Goal: Task Accomplishment & Management: Complete application form

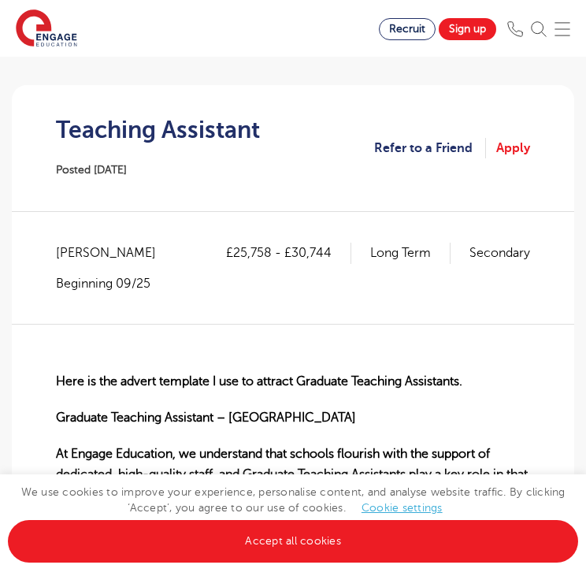
scroll to position [221, 0]
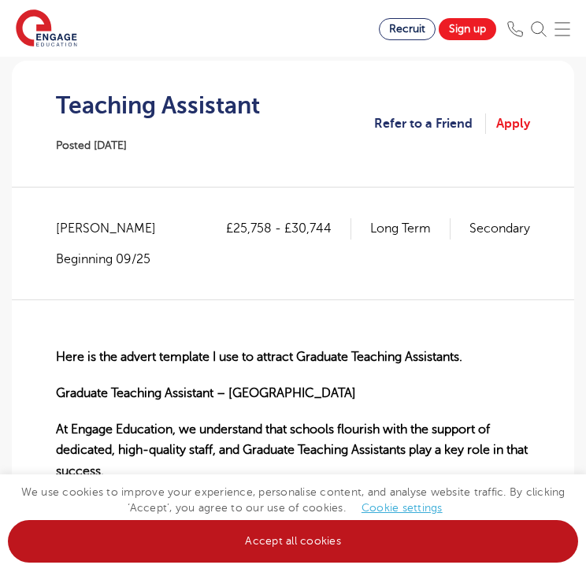
click at [255, 530] on link "Accept all cookies" at bounding box center [293, 541] width 571 height 43
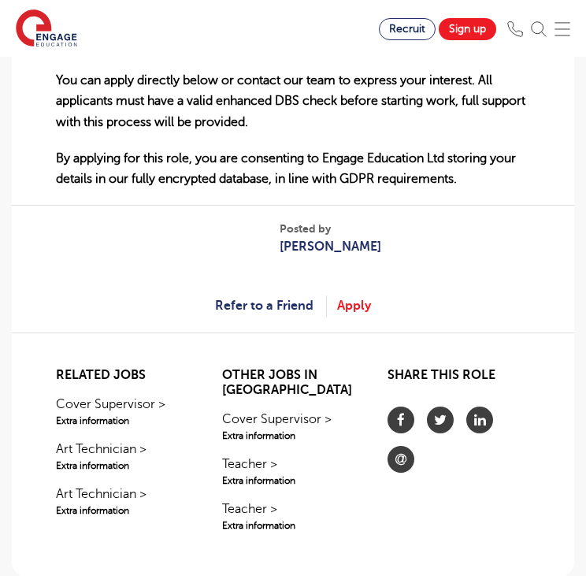
scroll to position [1465, 0]
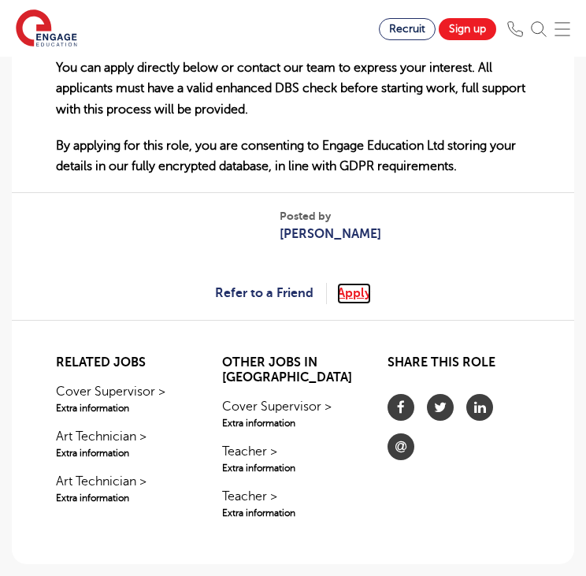
click at [348, 289] on link "Apply" at bounding box center [354, 293] width 34 height 20
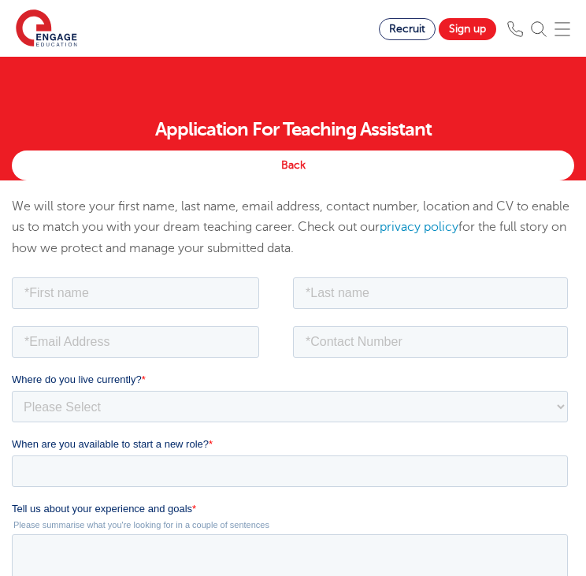
scroll to position [113, 0]
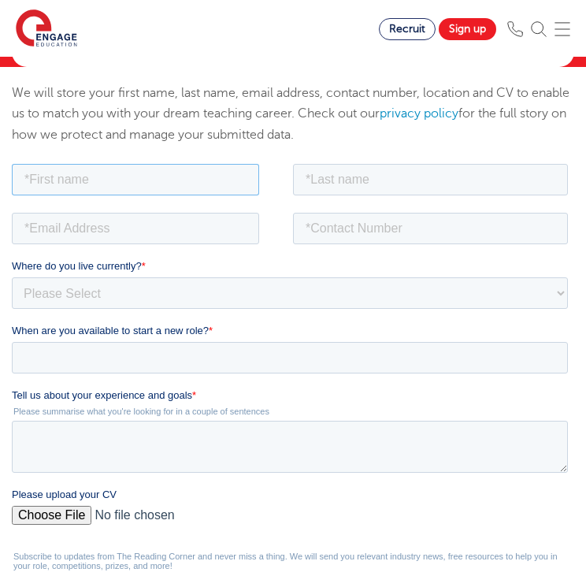
click at [174, 177] on input "text" at bounding box center [135, 179] width 247 height 32
type input "[PERSON_NAME]"
click at [348, 191] on input "text" at bounding box center [430, 179] width 275 height 32
type input "[PERSON_NAME]"
click at [93, 230] on input "email" at bounding box center [135, 228] width 247 height 32
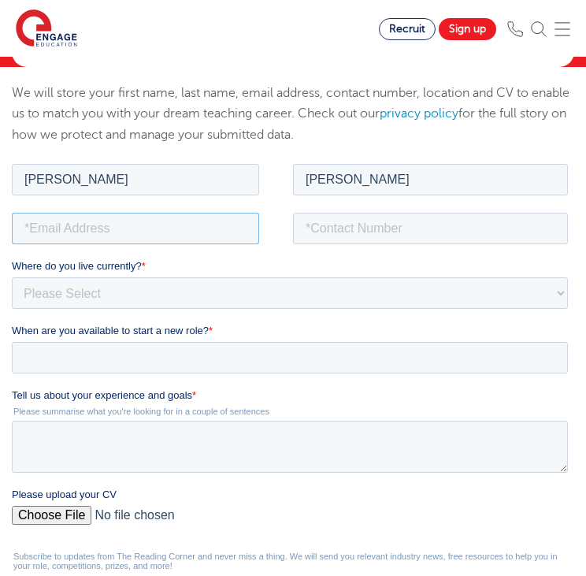
type input "[EMAIL_ADDRESS][DOMAIN_NAME]"
click at [396, 240] on input "tel" at bounding box center [430, 228] width 275 height 32
type input "[PHONE_NUMBER]"
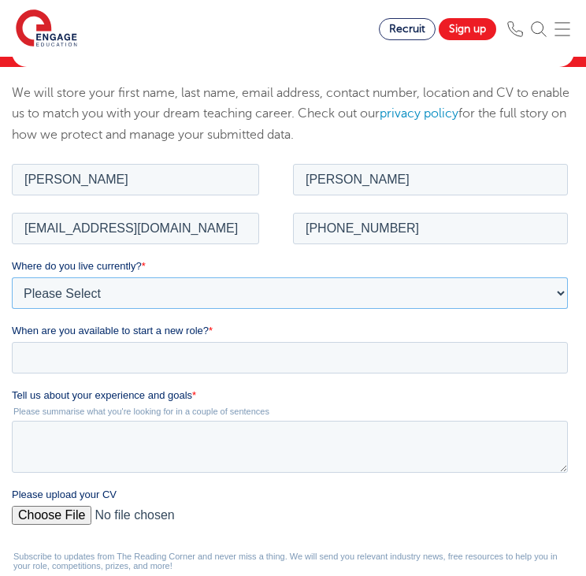
click at [526, 296] on select "Please Select [GEOGRAPHIC_DATA] [GEOGRAPHIC_DATA] [GEOGRAPHIC_DATA] [GEOGRAPHIC…" at bounding box center [290, 293] width 556 height 32
select select "UK"
click at [12, 277] on select "Please Select [GEOGRAPHIC_DATA] [GEOGRAPHIC_DATA] [GEOGRAPHIC_DATA] [GEOGRAPHIC…" at bounding box center [290, 293] width 556 height 32
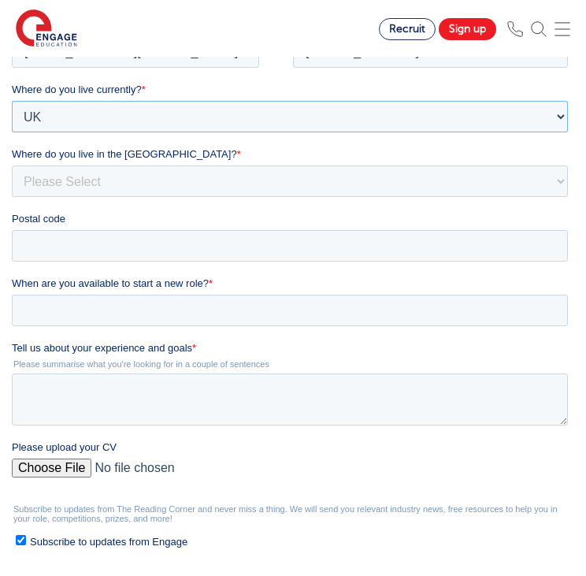
scroll to position [312, 0]
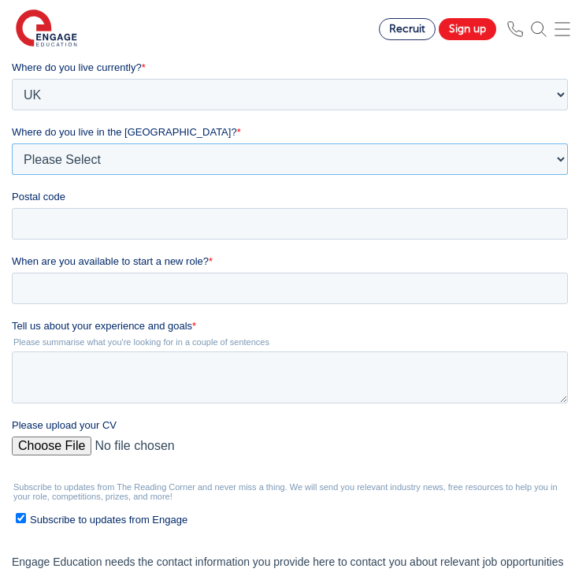
click at [519, 154] on select "Please Select Overseas [GEOGRAPHIC_DATA] [GEOGRAPHIC_DATA] [GEOGRAPHIC_DATA] [G…" at bounding box center [290, 159] width 556 height 32
select select "[GEOGRAPHIC_DATA]"
click at [12, 175] on select "Please Select Overseas [GEOGRAPHIC_DATA] [GEOGRAPHIC_DATA] [GEOGRAPHIC_DATA] [G…" at bounding box center [290, 159] width 556 height 32
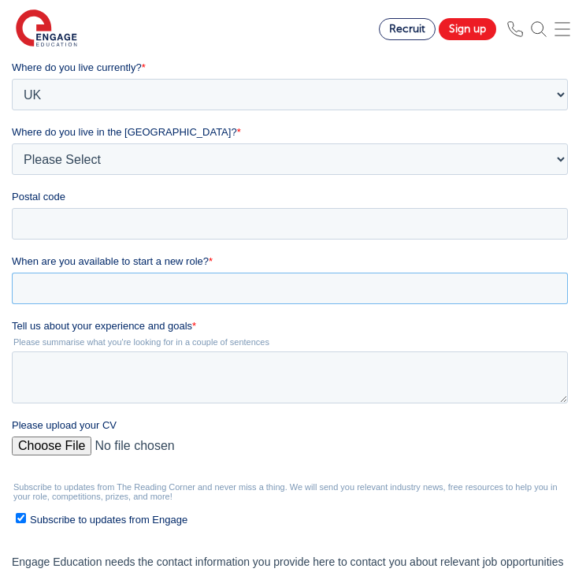
click at [346, 288] on input "When are you available to start a new role? *" at bounding box center [290, 289] width 556 height 32
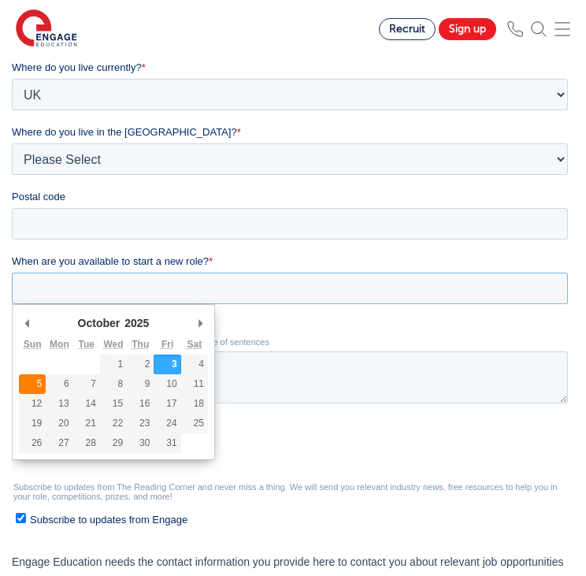
type div "[DATE]"
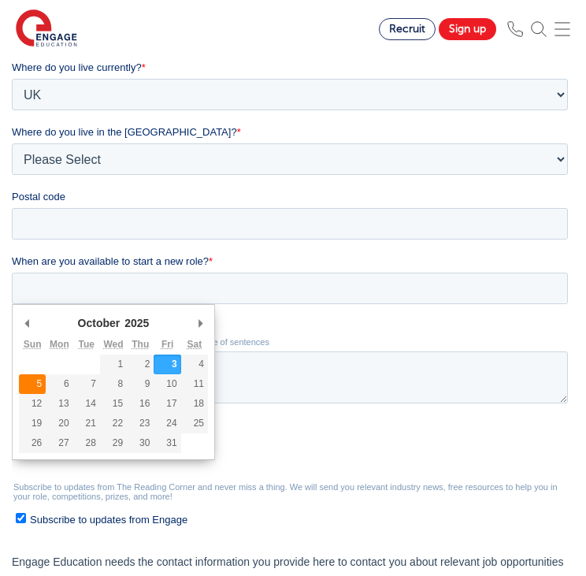
type input "[DATE]"
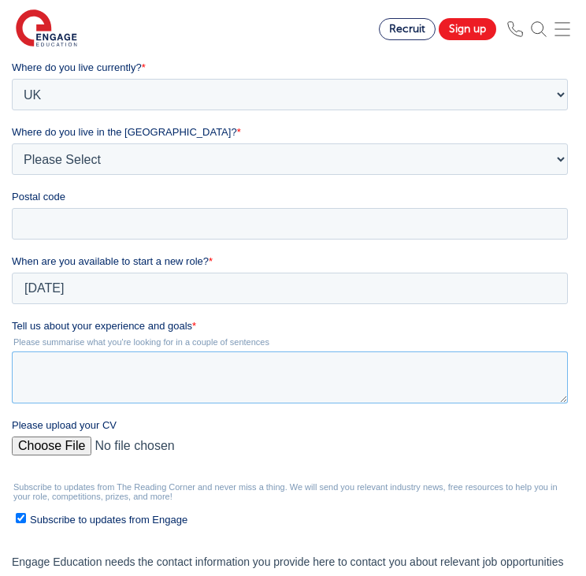
click at [173, 357] on textarea "Tell us about your experience and goals *" at bounding box center [290, 377] width 556 height 52
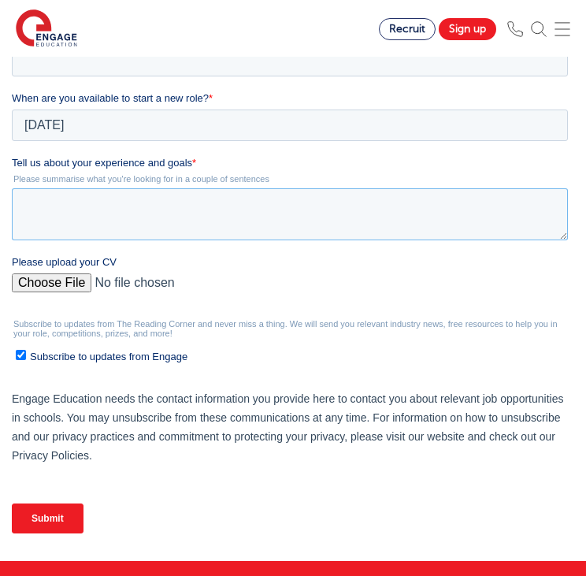
scroll to position [479, 0]
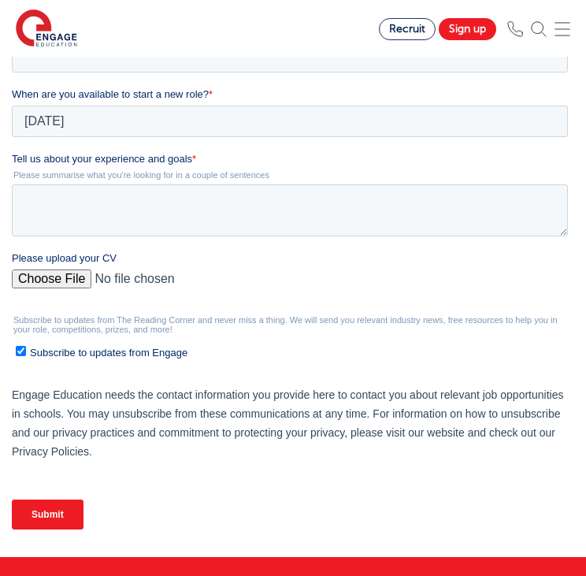
click at [66, 281] on div "Please upload your CV" at bounding box center [293, 276] width 563 height 50
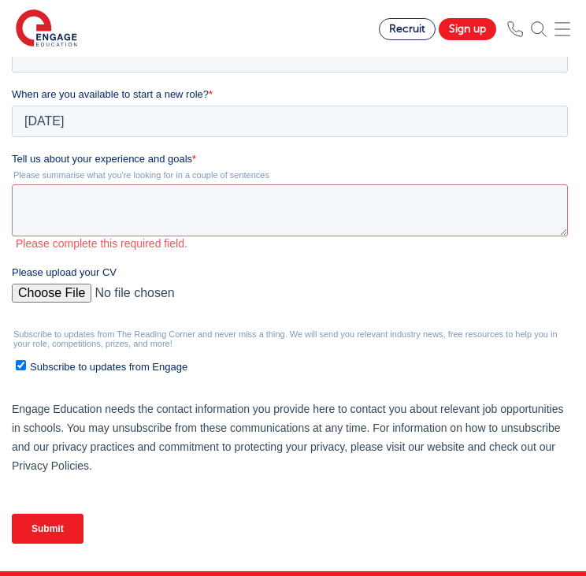
click at [56, 286] on input "Please upload your CV" at bounding box center [290, 300] width 556 height 32
type input "C:\fakepath\[PERSON_NAME] CV.docx"
click at [132, 362] on span "Subscribe to updates from Engage" at bounding box center [109, 367] width 158 height 12
click at [26, 362] on input "Subscribe to updates from Engage" at bounding box center [21, 365] width 10 height 10
checkbox input "false"
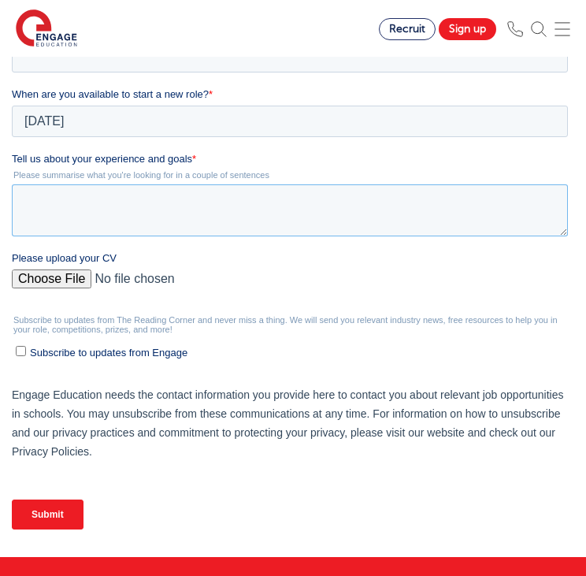
click at [181, 217] on textarea "Tell us about your experience and goals *" at bounding box center [290, 210] width 556 height 52
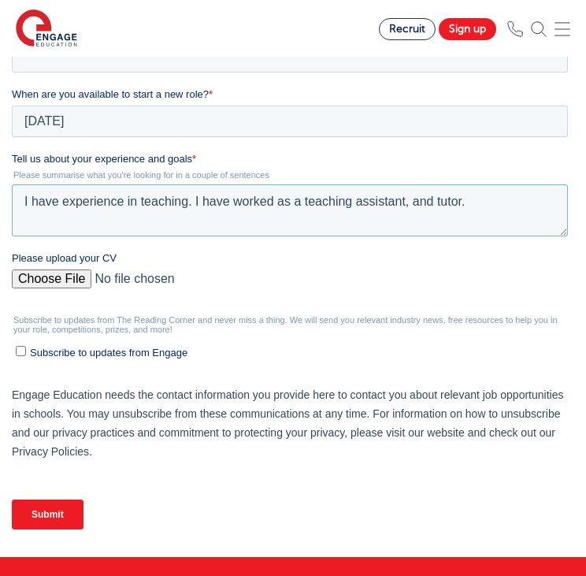
type textarea "I have experience in teaching. I have worked as a teaching assistant, and tutor."
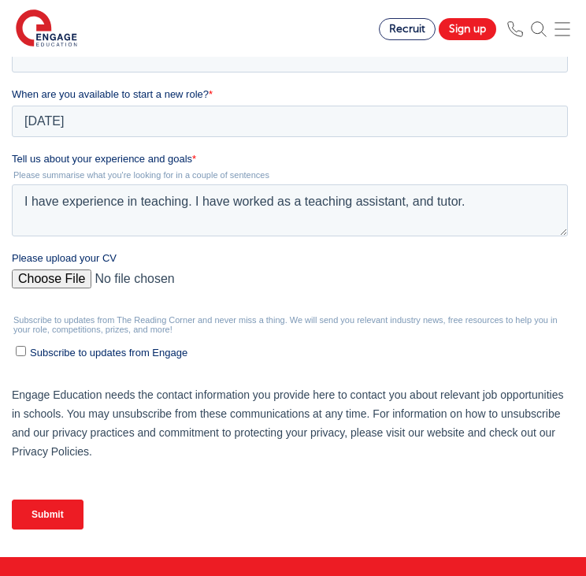
click at [60, 508] on input "Submit" at bounding box center [48, 515] width 72 height 30
